Goal: Task Accomplishment & Management: Complete application form

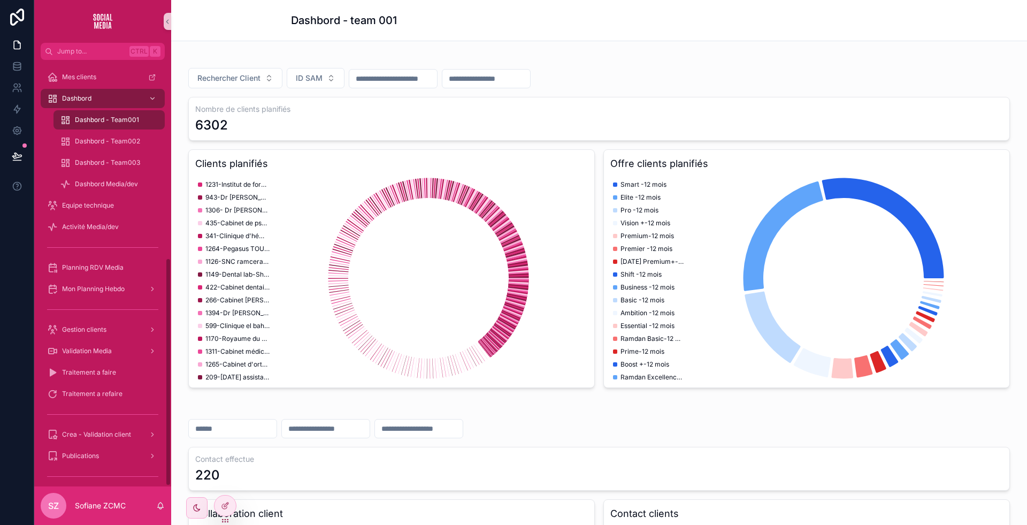
scroll to position [242, 0]
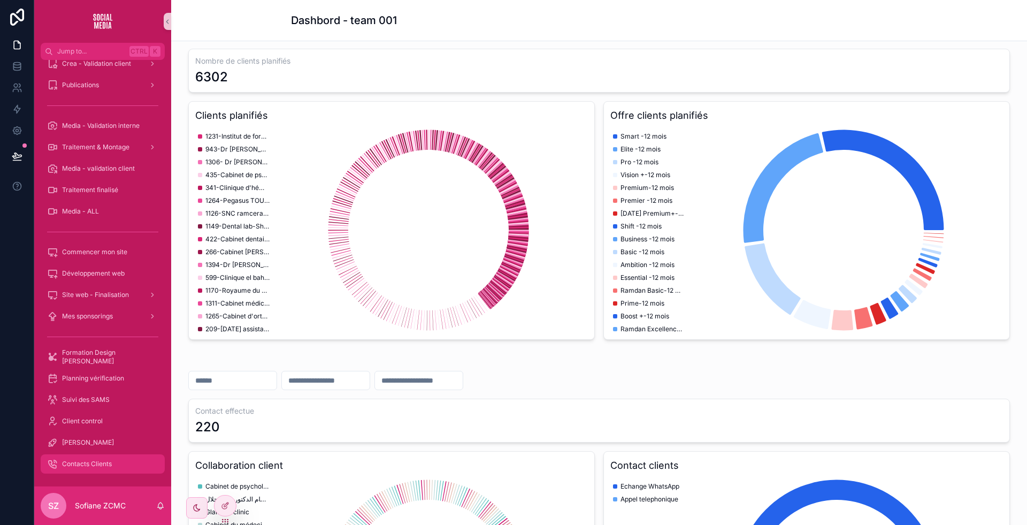
click at [94, 465] on span "Contacts Clients" at bounding box center [87, 463] width 50 height 9
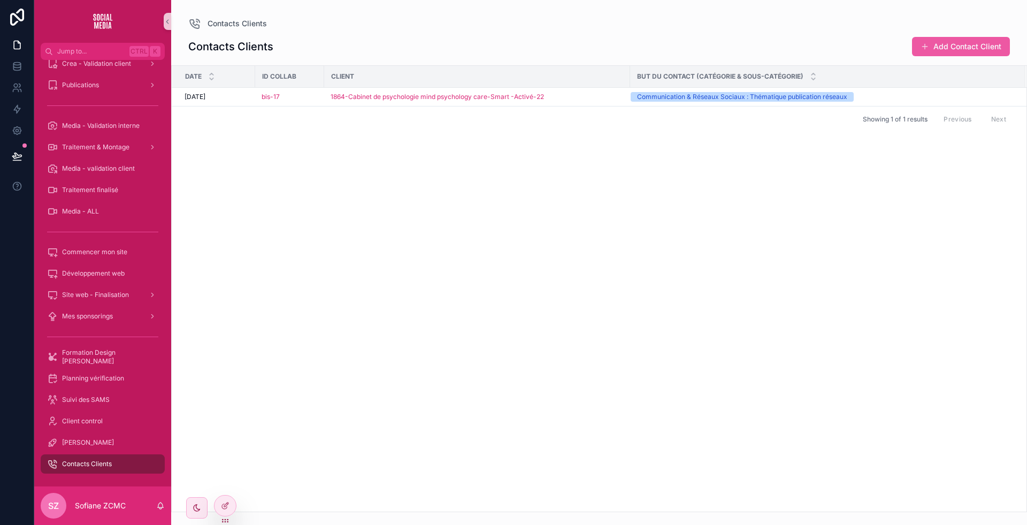
click at [927, 55] on button "Add Contact Client" at bounding box center [961, 46] width 98 height 19
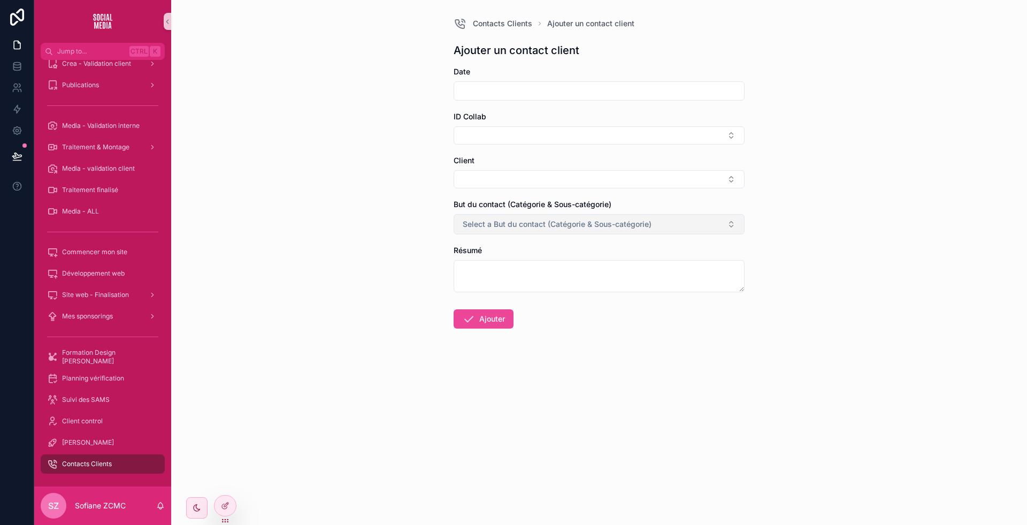
click at [509, 222] on span "Select a But du contact (Catégorie & Sous-catégorie)" at bounding box center [557, 224] width 189 height 11
click at [378, 236] on div "Contacts Clients Ajouter un contact client Ajouter un contact client Date ID Co…" at bounding box center [599, 262] width 856 height 525
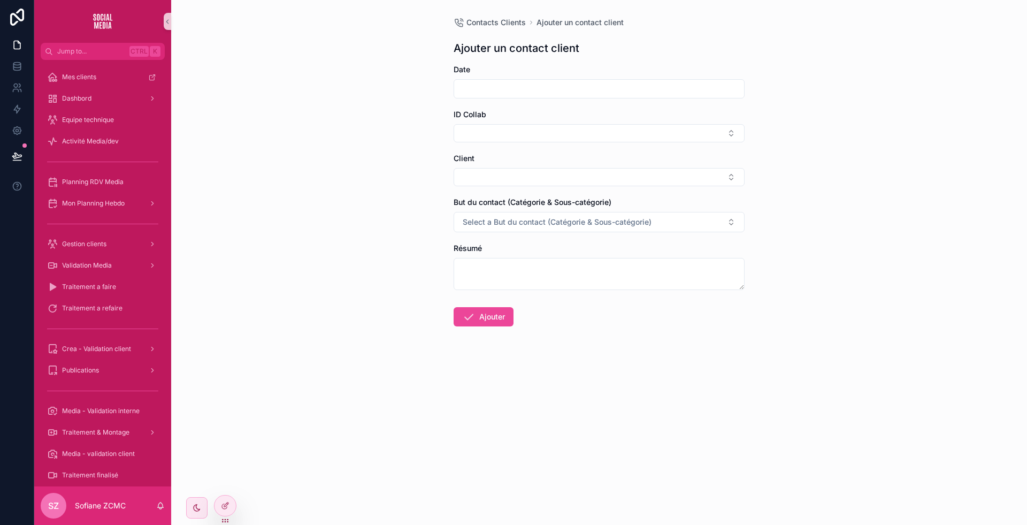
click at [544, 215] on button "Select a But du contact (Catégorie & Sous-catégorie)" at bounding box center [598, 222] width 291 height 20
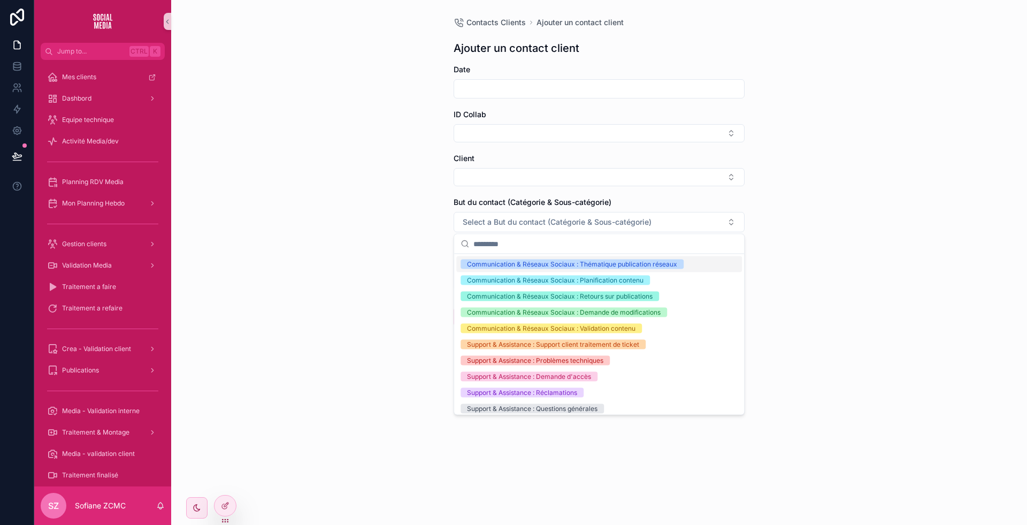
click at [544, 215] on button "Select a But du contact (Catégorie & Sous-catégorie)" at bounding box center [598, 222] width 291 height 20
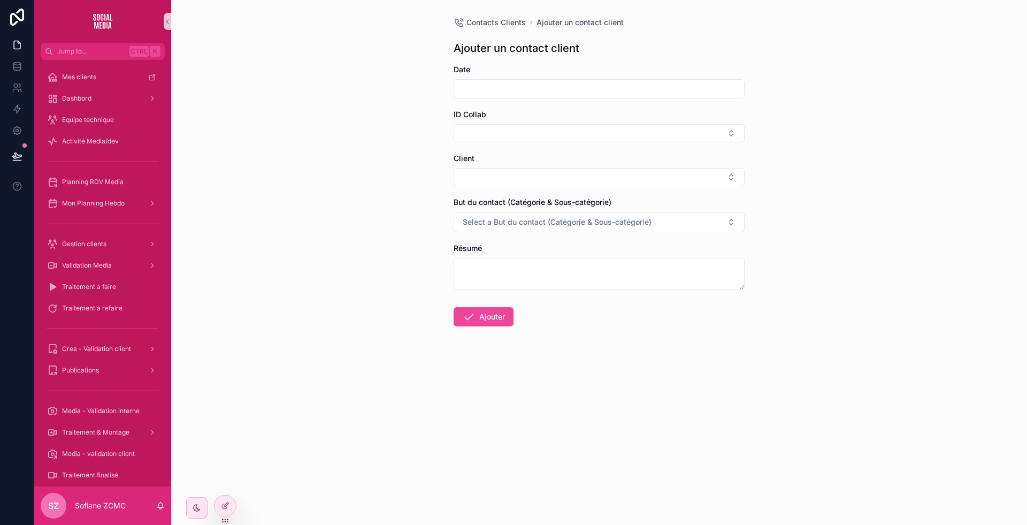
click at [544, 215] on button "Select a But du contact (Catégorie & Sous-catégorie)" at bounding box center [598, 222] width 291 height 20
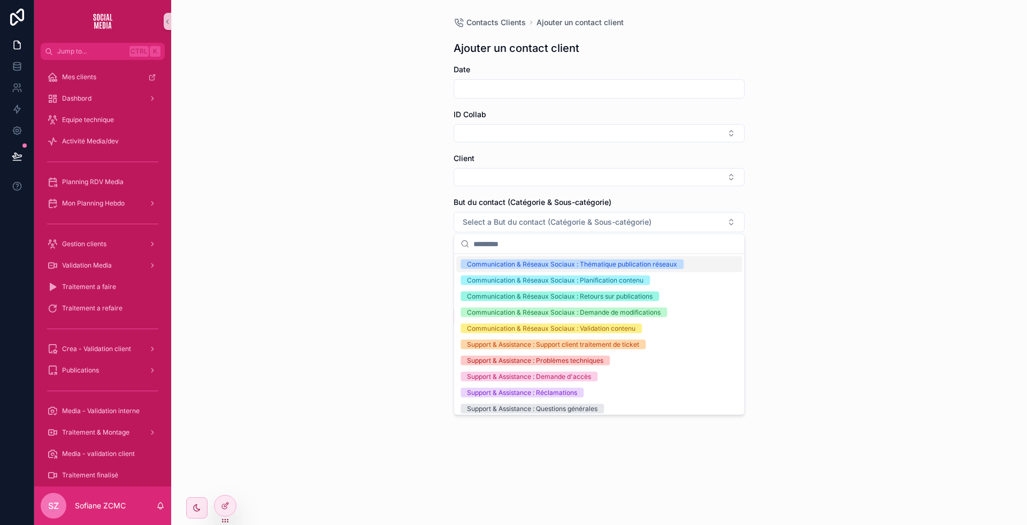
click at [389, 232] on div "Contacts Clients Ajouter un contact client Ajouter un contact client Date ID Co…" at bounding box center [599, 262] width 856 height 525
